Goal: Task Accomplishment & Management: Manage account settings

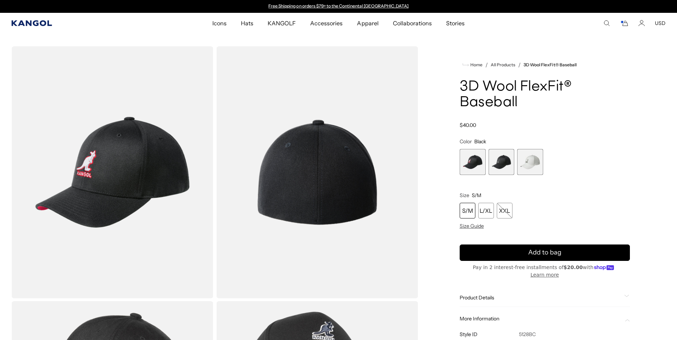
click at [21, 23] on icon "Kangol" at bounding box center [31, 23] width 41 height 6
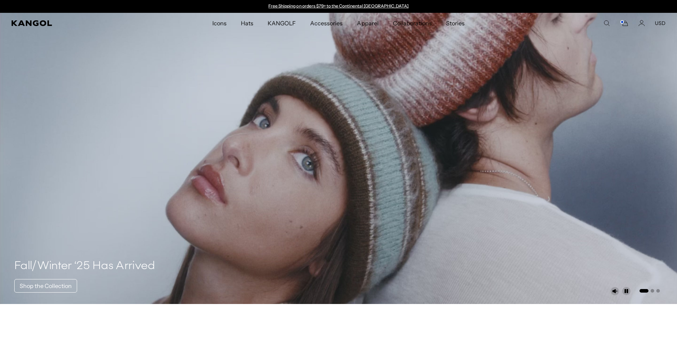
click at [609, 24] on icon "Search here" at bounding box center [606, 23] width 6 height 6
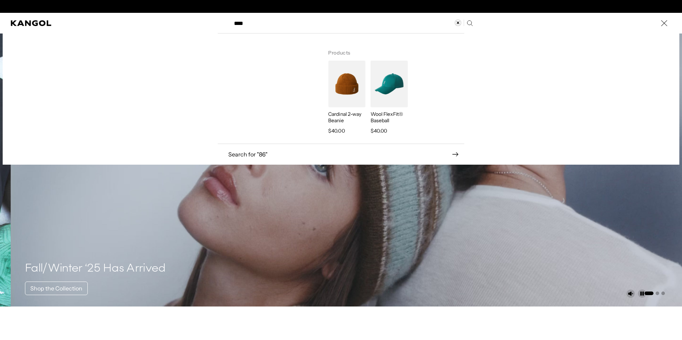
scroll to position [0, 147]
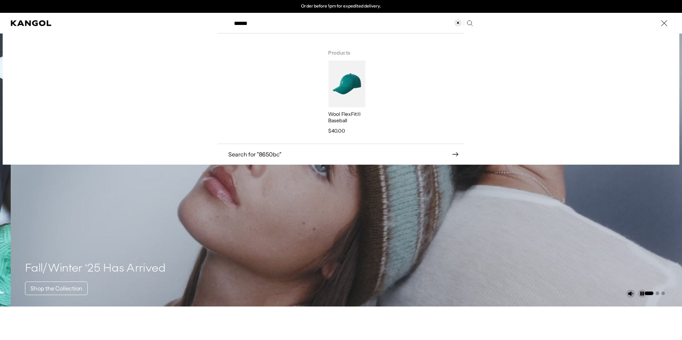
type input "******"
click at [340, 79] on img "Search here" at bounding box center [346, 84] width 37 height 47
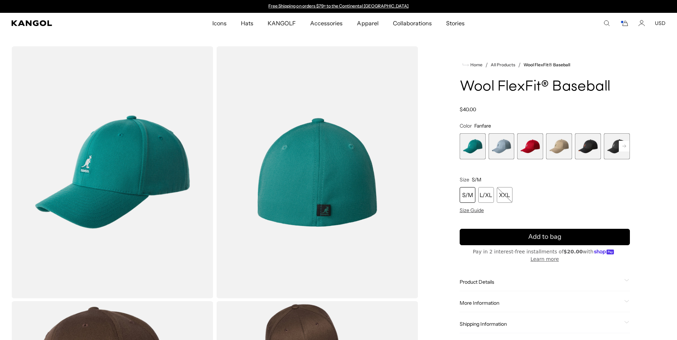
click at [591, 149] on span "5 of 17" at bounding box center [588, 146] width 26 height 26
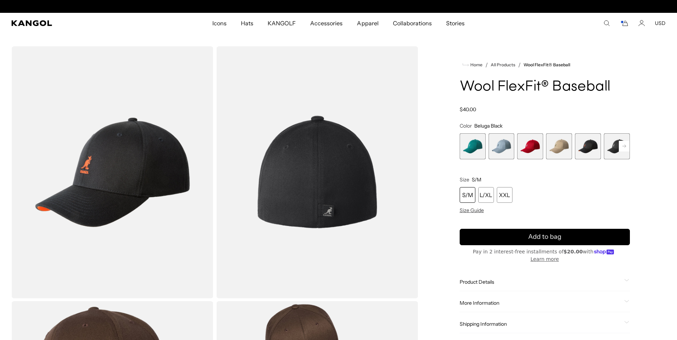
scroll to position [0, 147]
click at [624, 148] on rect at bounding box center [624, 146] width 11 height 11
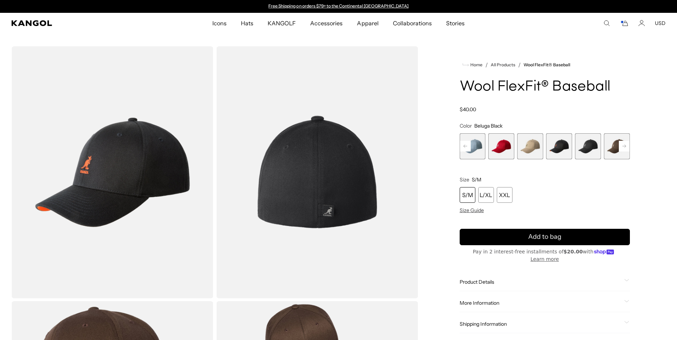
click at [624, 148] on rect at bounding box center [624, 146] width 11 height 11
click at [556, 149] on span "6 of 17" at bounding box center [559, 146] width 26 height 26
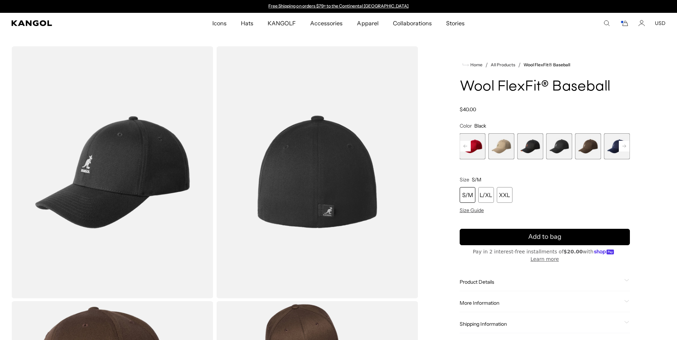
drag, startPoint x: 624, startPoint y: 148, endPoint x: 647, endPoint y: 116, distance: 38.9
click at [647, 116] on div "Home / All Products / Wool FlexFit® Baseball Wool FlexFit® Baseball Regular pri…" at bounding box center [545, 300] width 242 height 508
click at [622, 150] on rect at bounding box center [624, 146] width 11 height 11
click at [625, 146] on rect at bounding box center [624, 146] width 11 height 11
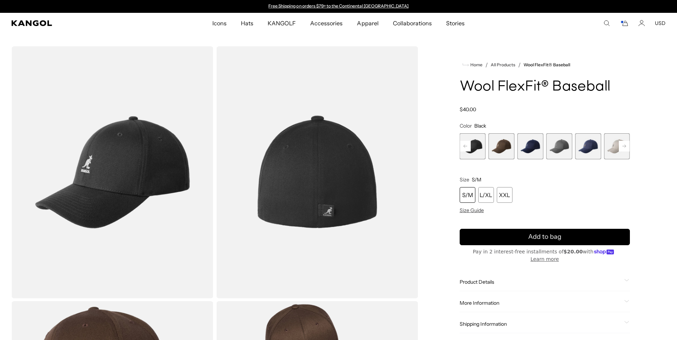
click at [625, 146] on rect at bounding box center [624, 146] width 11 height 11
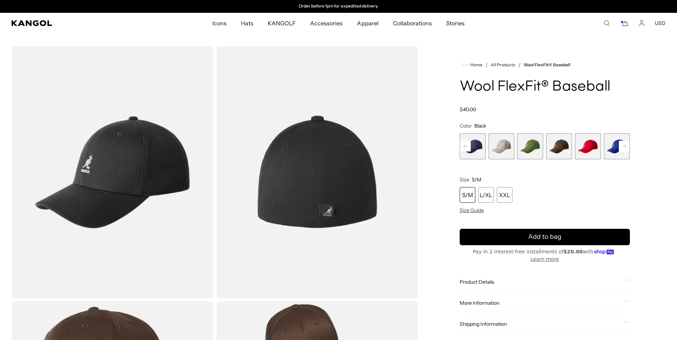
click at [625, 146] on rect at bounding box center [624, 146] width 11 height 11
click at [625, 143] on span "17 of 17" at bounding box center [617, 146] width 26 height 26
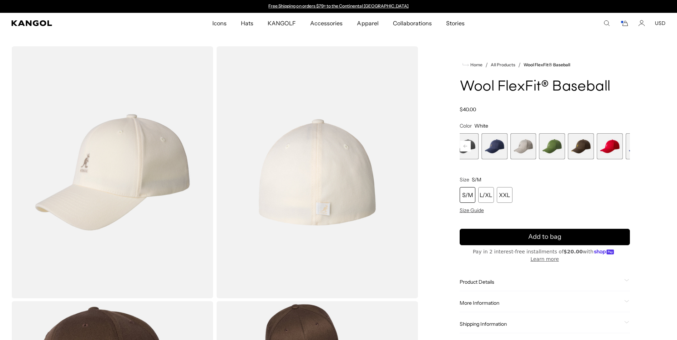
drag, startPoint x: 495, startPoint y: 146, endPoint x: 472, endPoint y: 149, distance: 23.4
drag, startPoint x: 504, startPoint y: 143, endPoint x: 585, endPoint y: 148, distance: 81.1
click at [585, 148] on div "Fanfare Variant sold out or unavailable Heather Blue Variant sold out or unavai…" at bounding box center [562, 146] width 170 height 26
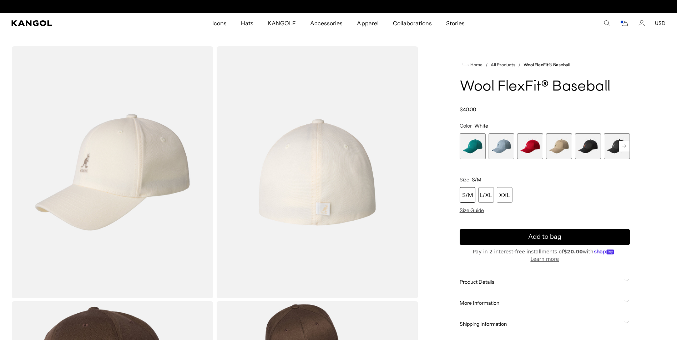
scroll to position [0, 147]
click at [592, 147] on span "5 of 17" at bounding box center [588, 146] width 26 height 26
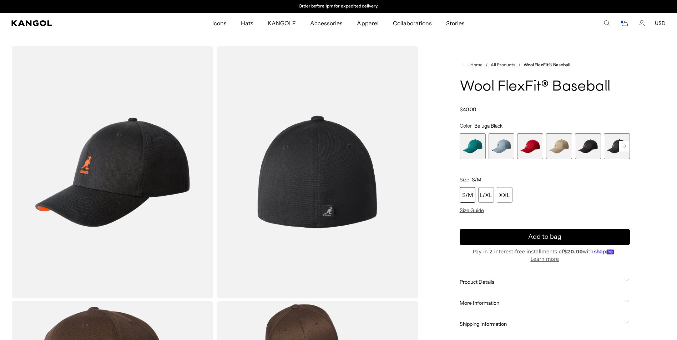
click at [608, 150] on span "6 of 17" at bounding box center [617, 146] width 26 height 26
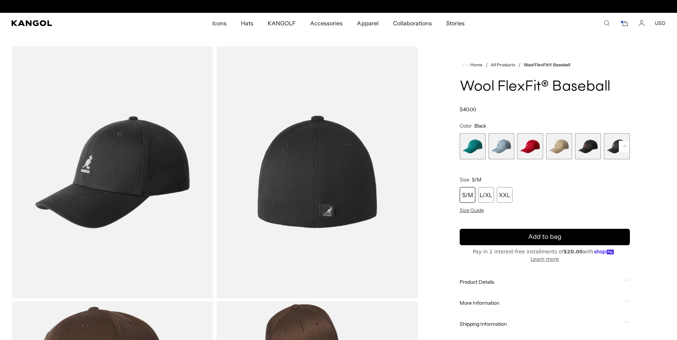
click at [495, 138] on span "2 of 17" at bounding box center [502, 146] width 26 height 26
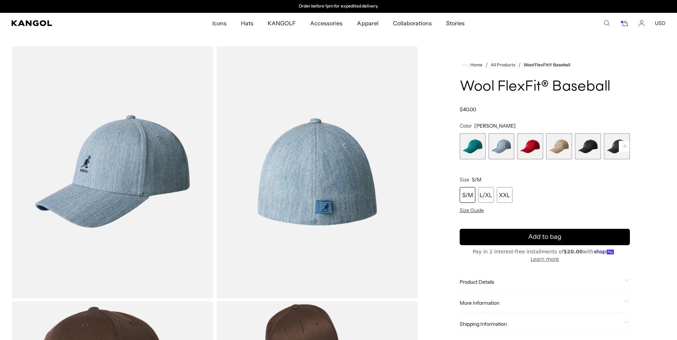
click at [623, 142] on rect at bounding box center [624, 146] width 11 height 11
click at [557, 145] on span "8 of 17" at bounding box center [559, 146] width 26 height 26
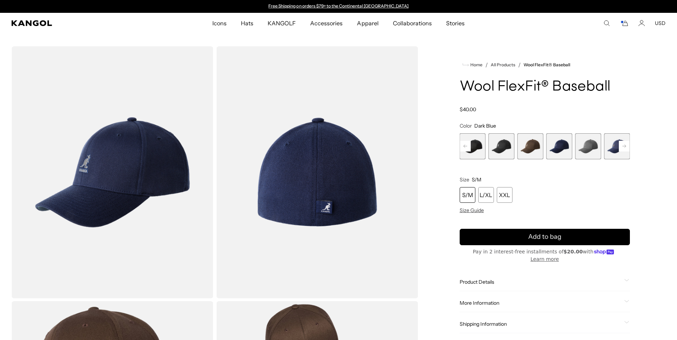
click at [617, 152] on span "10 of 17" at bounding box center [617, 146] width 26 height 26
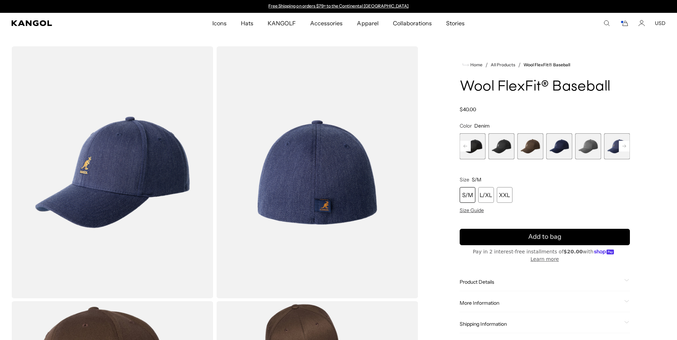
click at [622, 143] on rect at bounding box center [624, 146] width 11 height 11
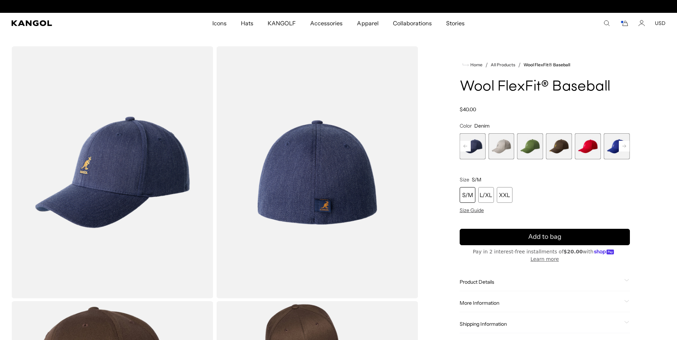
drag, startPoint x: 610, startPoint y: 143, endPoint x: 421, endPoint y: 141, distance: 188.8
click at [421, 141] on div "Loading... Home / All Products / Wool FlexFit® Baseball Wool FlexFit® Baseball …" at bounding box center [338, 300] width 677 height 508
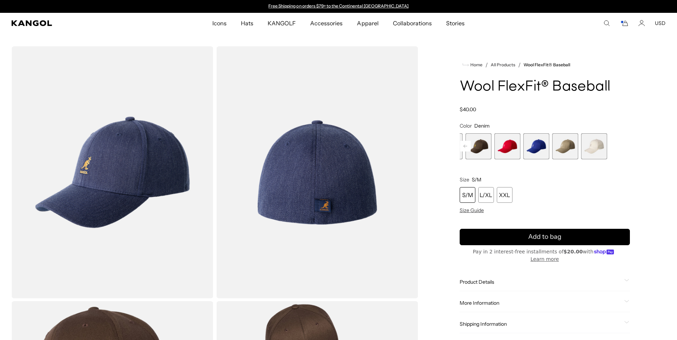
drag, startPoint x: 568, startPoint y: 146, endPoint x: 478, endPoint y: 154, distance: 90.7
click at [466, 152] on div "Previous Next Fanfare Variant sold out or unavailable Heather Blue Variant sold…" at bounding box center [545, 146] width 170 height 26
click at [615, 145] on span "17 of 17" at bounding box center [617, 146] width 26 height 26
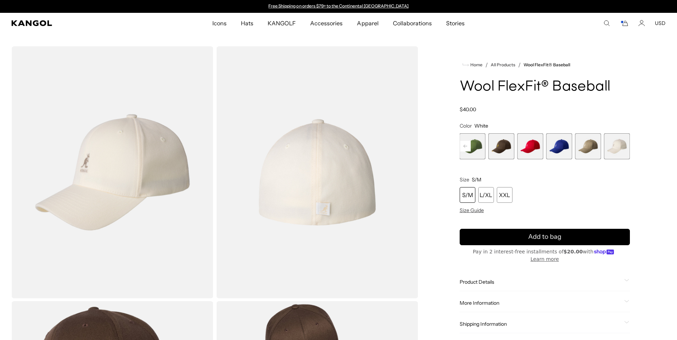
click at [605, 24] on icon "Search here" at bounding box center [606, 23] width 6 height 6
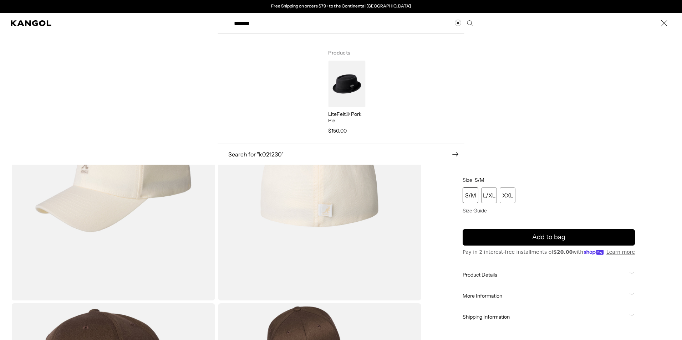
type input "*******"
click at [348, 81] on img "Search here" at bounding box center [346, 84] width 37 height 47
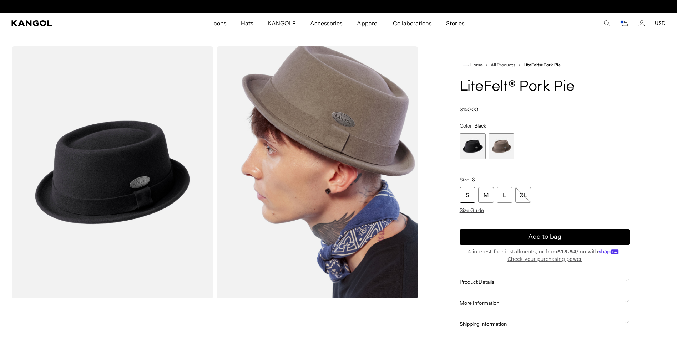
scroll to position [0, 147]
click at [477, 148] on span "1 of 2" at bounding box center [473, 146] width 26 height 26
click at [500, 145] on span "2 of 2" at bounding box center [502, 146] width 26 height 26
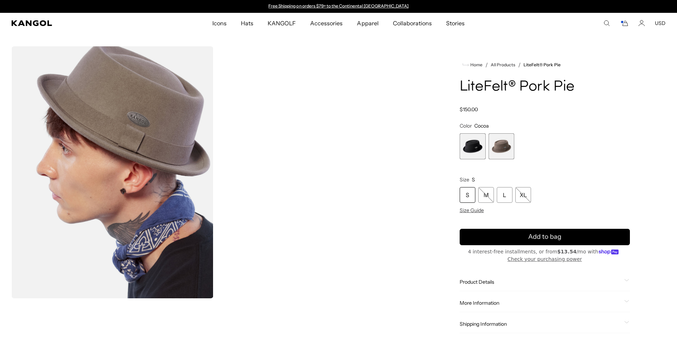
click at [471, 144] on span "1 of 2" at bounding box center [473, 146] width 26 height 26
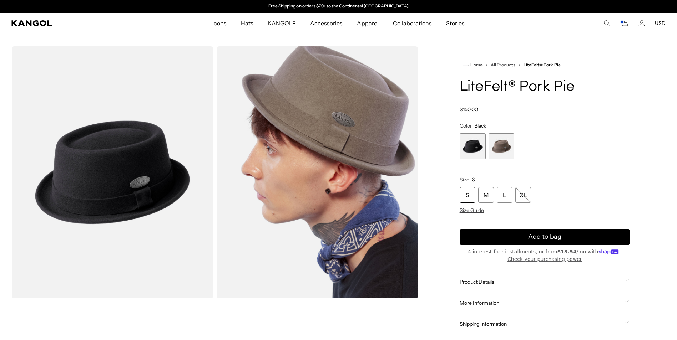
click at [496, 142] on span "2 of 2" at bounding box center [502, 146] width 26 height 26
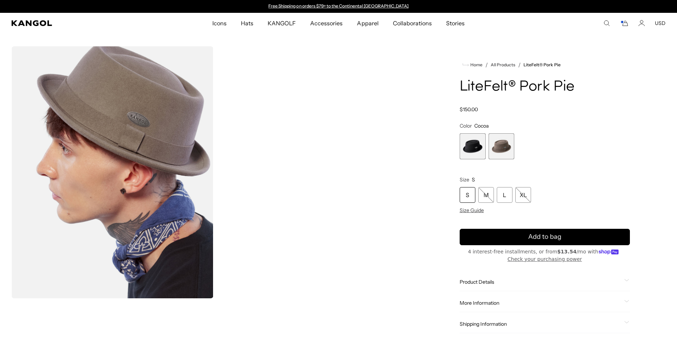
click at [477, 145] on span "1 of 2" at bounding box center [473, 146] width 26 height 26
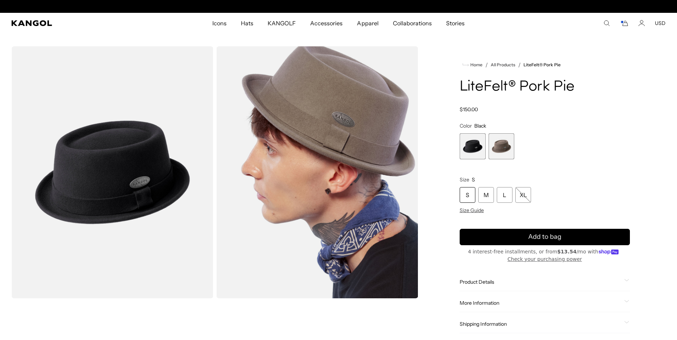
click at [492, 147] on span "2 of 2" at bounding box center [502, 146] width 26 height 26
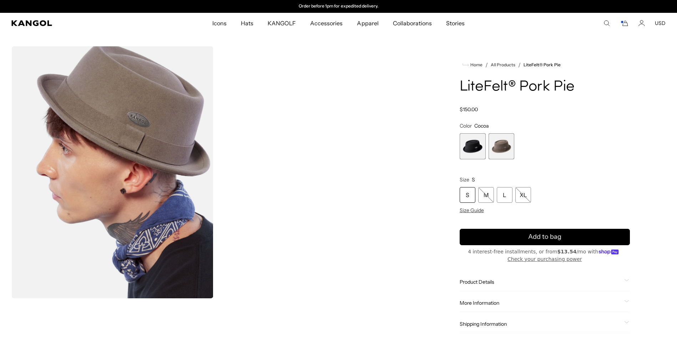
click at [476, 149] on span "1 of 2" at bounding box center [473, 146] width 26 height 26
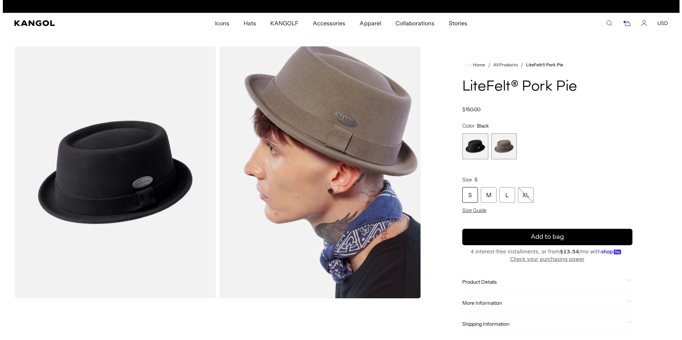
scroll to position [0, 147]
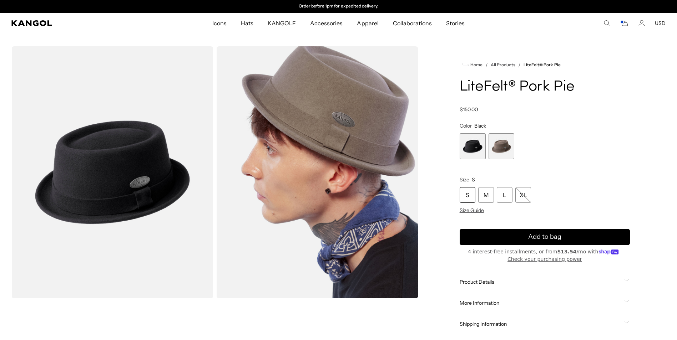
click at [151, 174] on img "Gallery Viewer" at bounding box center [112, 172] width 202 height 252
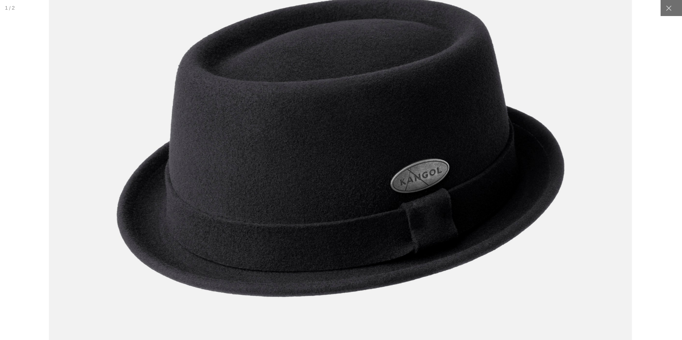
click at [374, 189] on img at bounding box center [342, 146] width 584 height 731
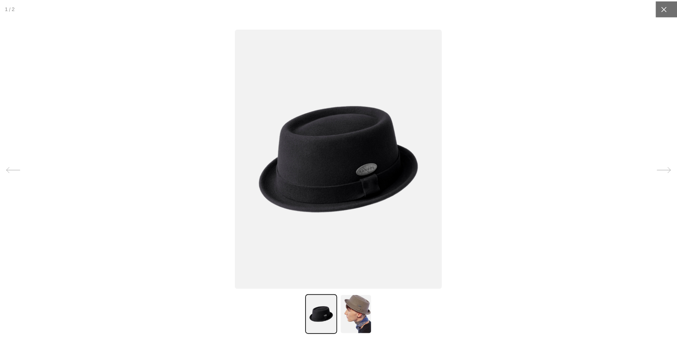
scroll to position [0, 0]
click at [666, 8] on icon at bounding box center [669, 8] width 7 height 7
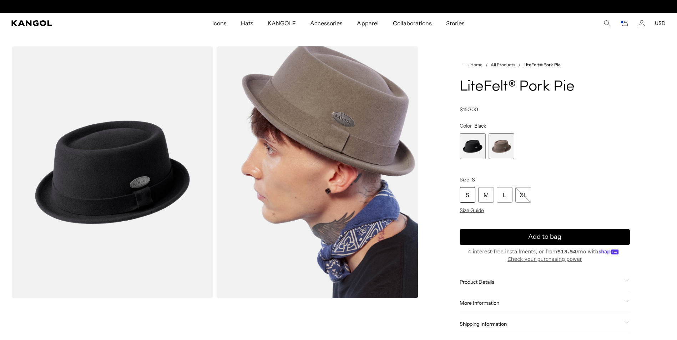
scroll to position [0, 147]
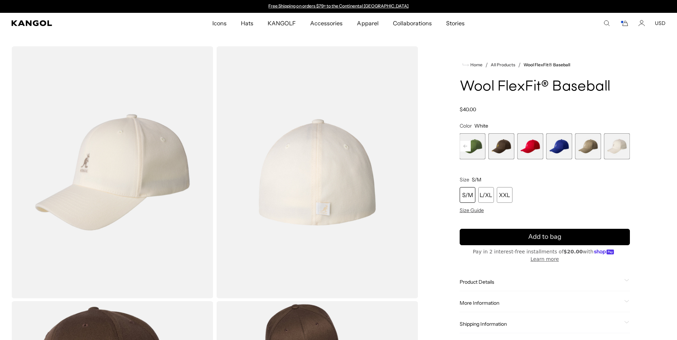
drag, startPoint x: 486, startPoint y: 293, endPoint x: 493, endPoint y: 298, distance: 8.0
click at [487, 300] on span "More Information" at bounding box center [541, 303] width 162 height 6
click at [531, 313] on td "8650BC" at bounding box center [559, 319] width 94 height 14
copy td "8650BC"
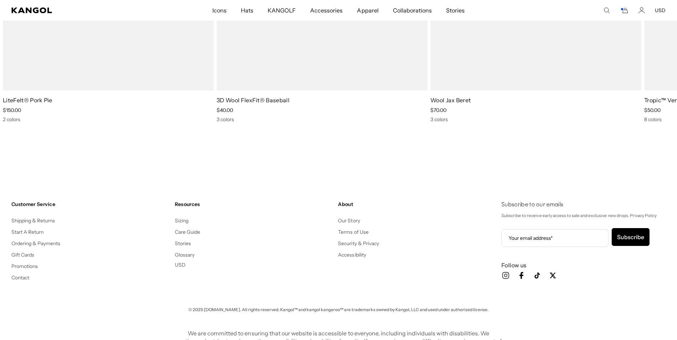
scroll to position [1200, 0]
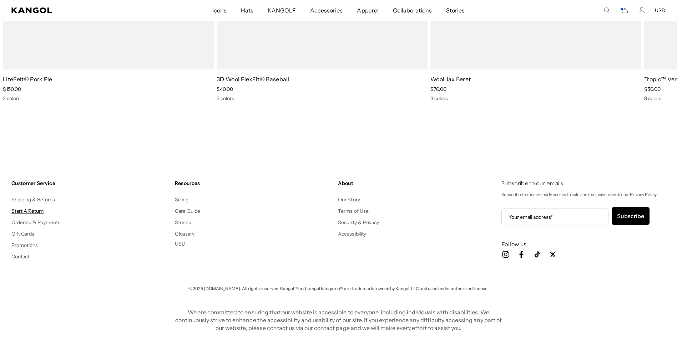
click at [36, 209] on link "Start A Return" at bounding box center [27, 211] width 32 height 6
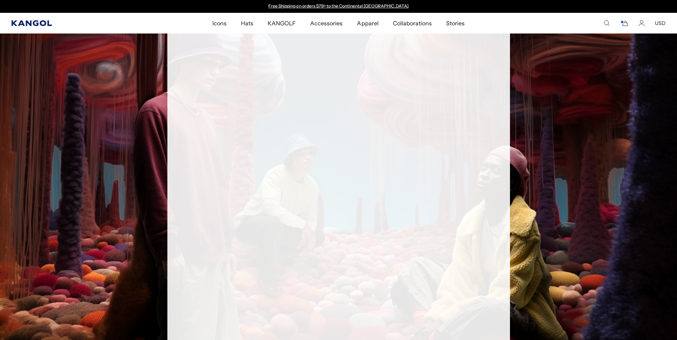
click at [30, 21] on icon "Kangol" at bounding box center [31, 23] width 41 height 6
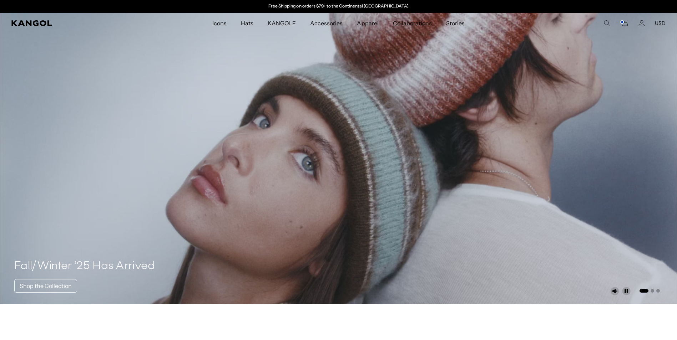
click at [608, 24] on icon "Search here" at bounding box center [606, 23] width 6 height 6
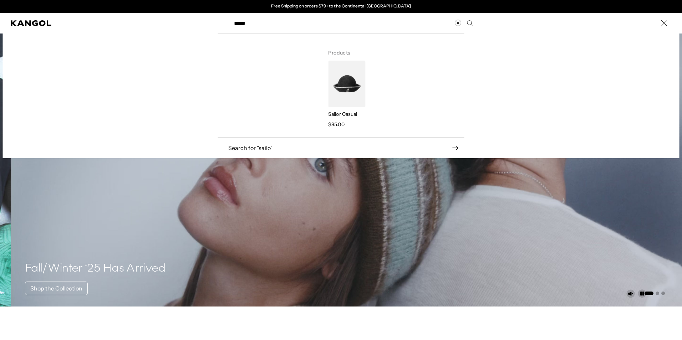
type input "*****"
click at [349, 105] on img "Search here" at bounding box center [346, 84] width 37 height 47
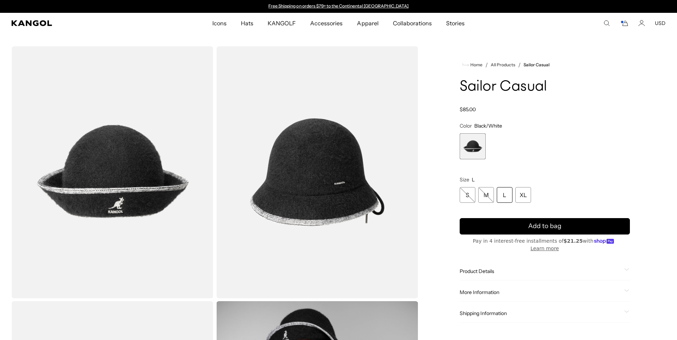
click at [25, 19] on comp-header "Icons Icons Buckets & Casuals Berets 504s & 507s" at bounding box center [338, 23] width 677 height 21
click at [23, 24] on icon "Kangol" at bounding box center [31, 23] width 40 height 6
